Goal: Use online tool/utility: Use online tool/utility

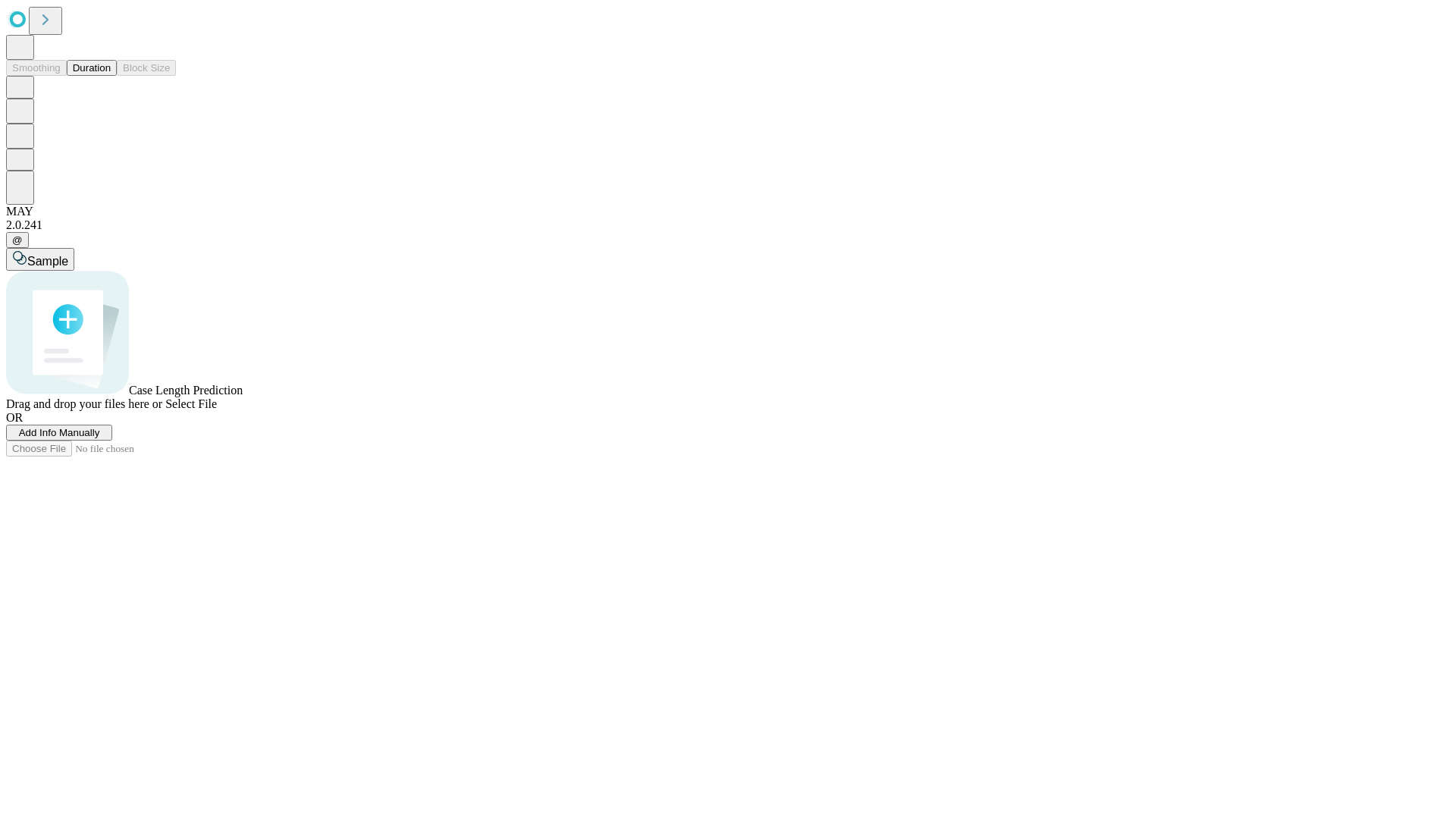
click at [111, 76] on button "Duration" at bounding box center [91, 68] width 50 height 16
click at [100, 439] on span "Add Info Manually" at bounding box center [59, 433] width 81 height 12
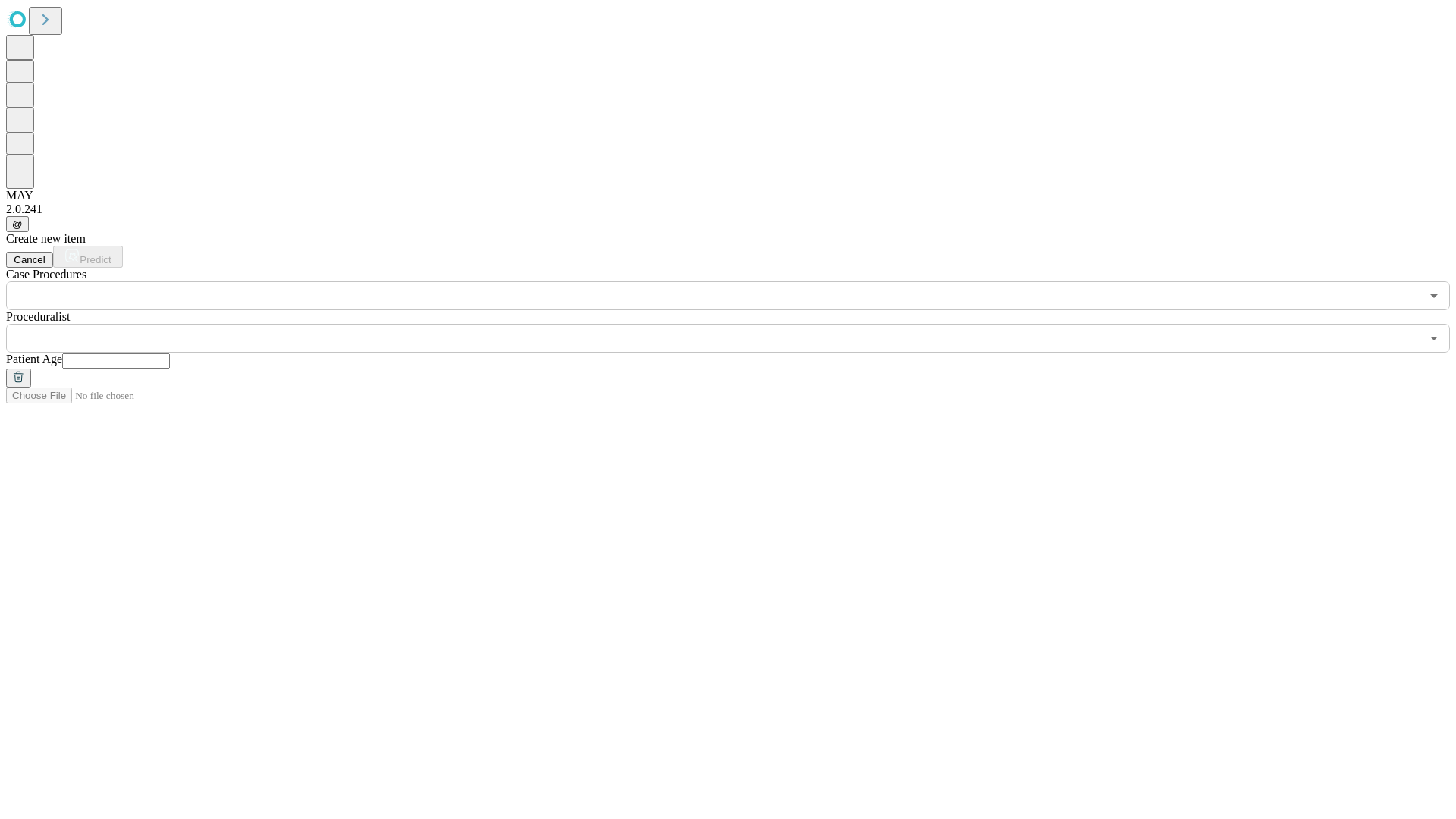
click at [170, 354] on input "text" at bounding box center [117, 361] width 108 height 15
type input "**"
click at [739, 324] on input "text" at bounding box center [713, 338] width 1415 height 29
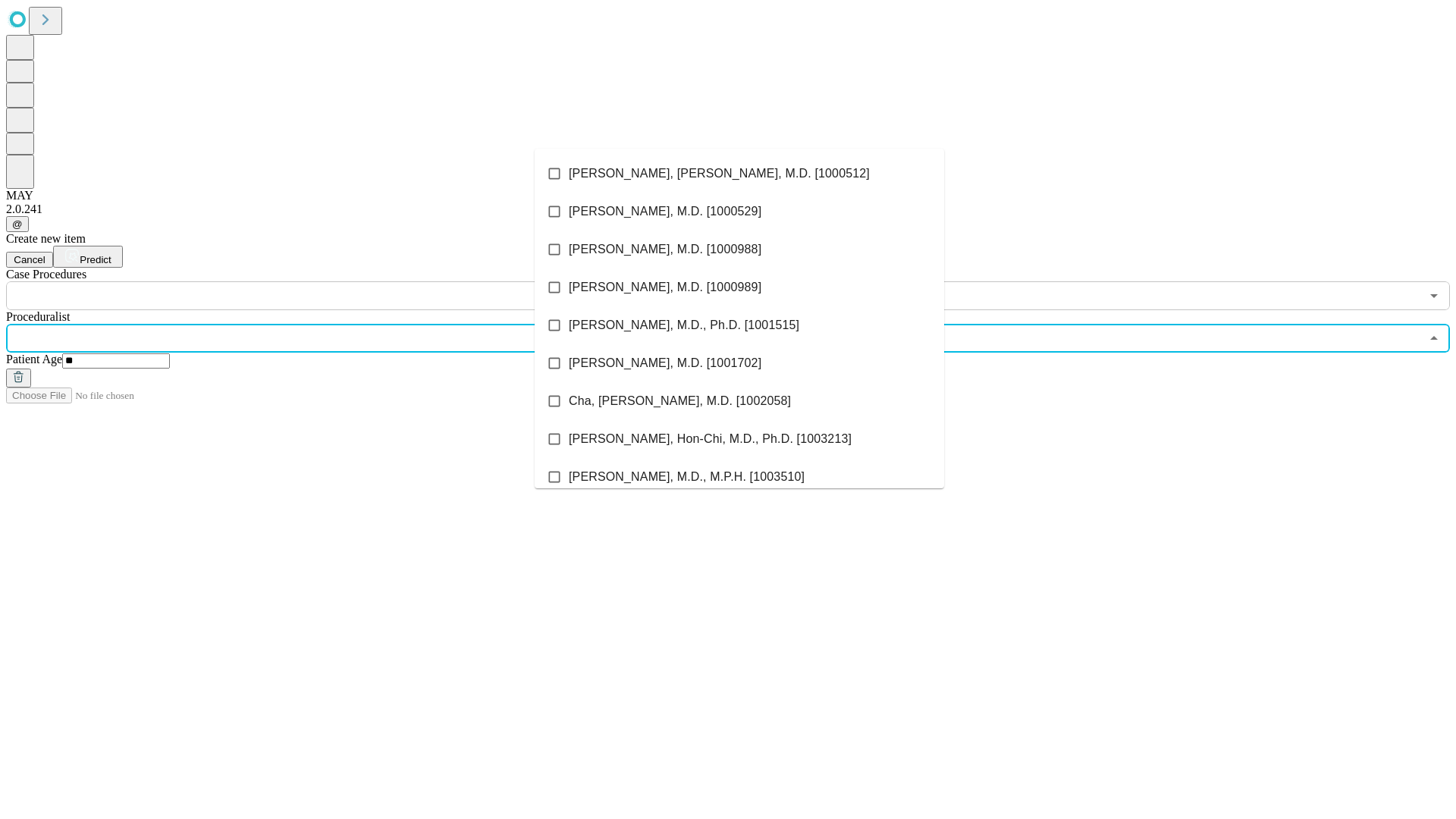
click at [740, 174] on li "[PERSON_NAME], [PERSON_NAME], M.D. [1000512]" at bounding box center [740, 174] width 410 height 38
click at [318, 282] on input "text" at bounding box center [713, 296] width 1415 height 29
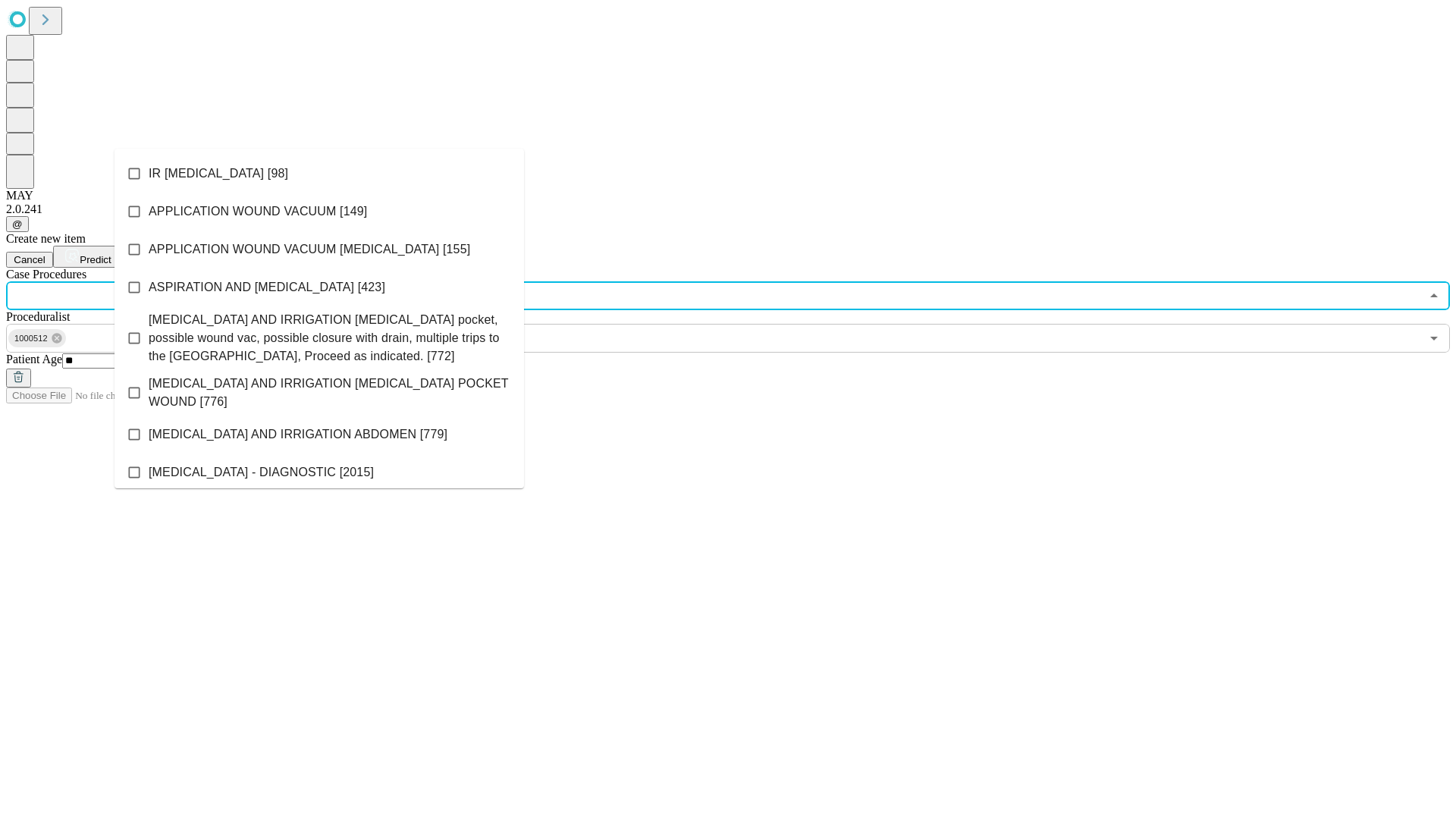
click at [319, 174] on li "IR [MEDICAL_DATA] [98]" at bounding box center [319, 174] width 410 height 38
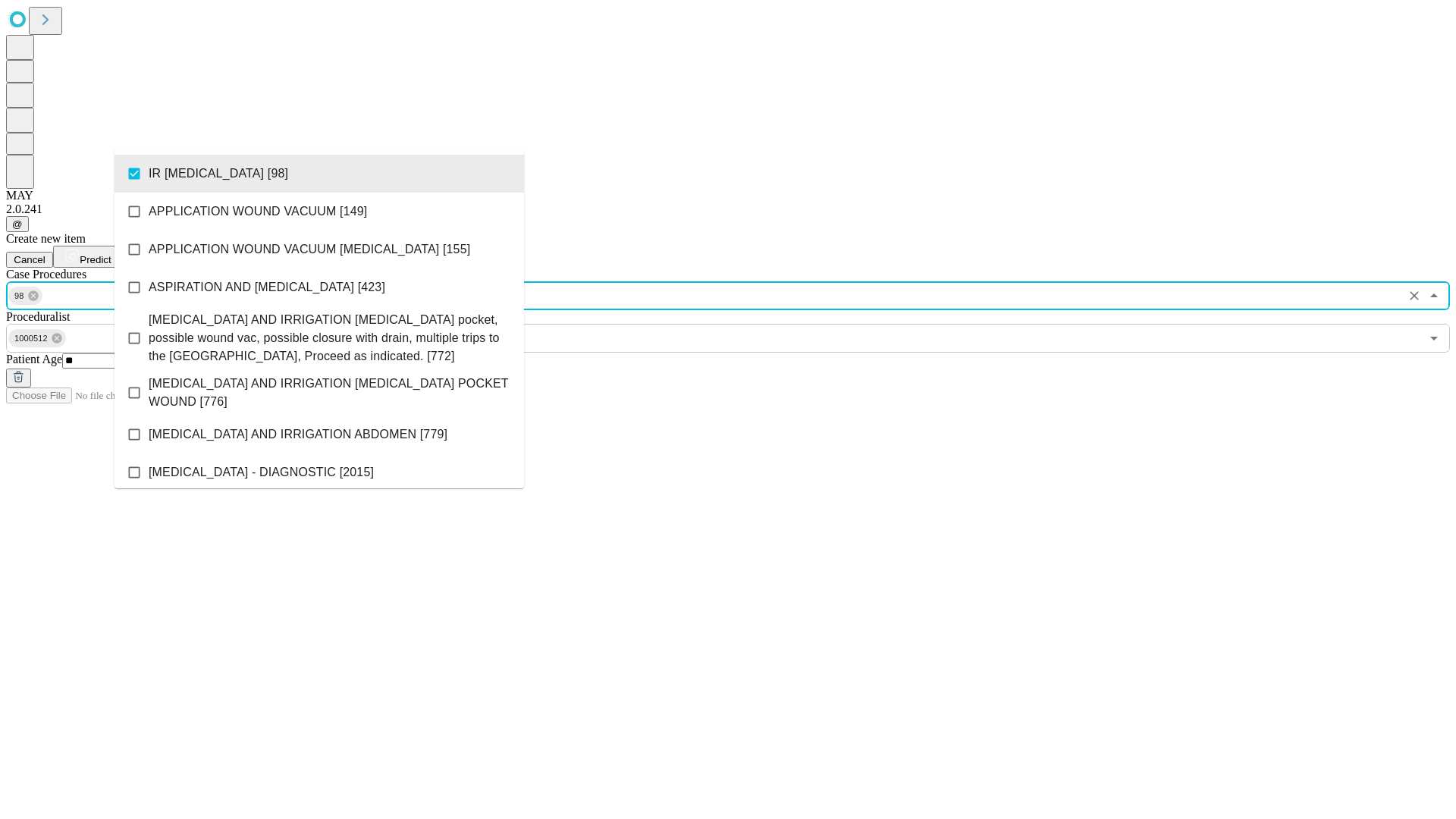
click at [111, 254] on span "Predict" at bounding box center [95, 260] width 31 height 12
